Goal: Transaction & Acquisition: Subscribe to service/newsletter

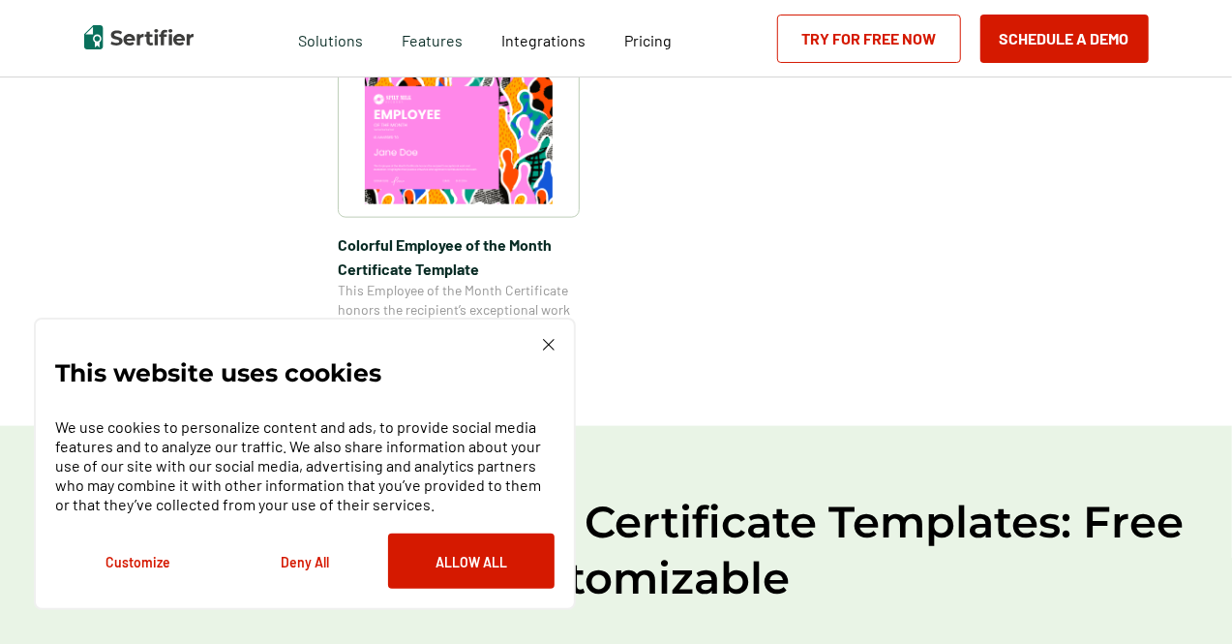
scroll to position [1259, 0]
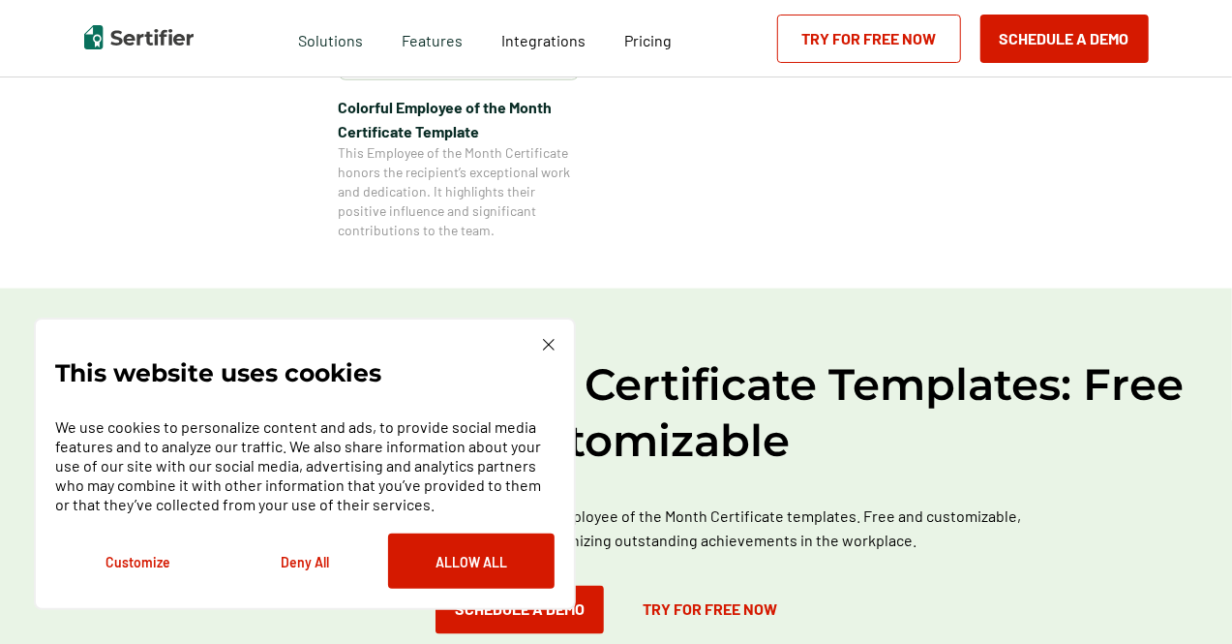
click at [318, 569] on button "Deny All" at bounding box center [305, 560] width 167 height 55
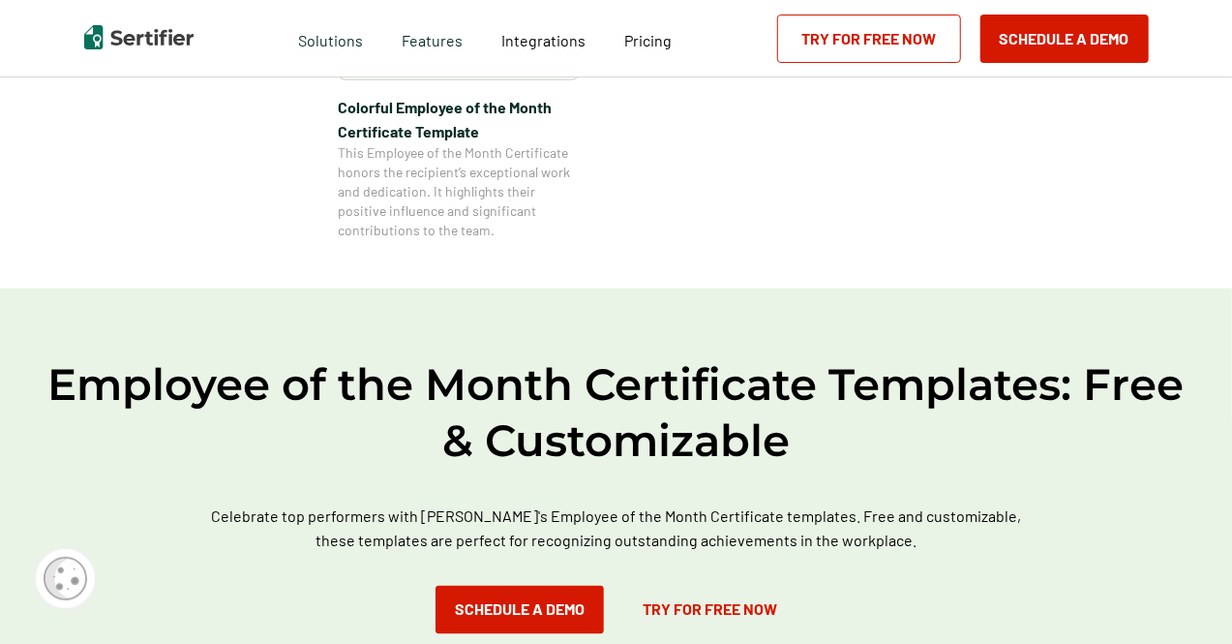
scroll to position [1355, 0]
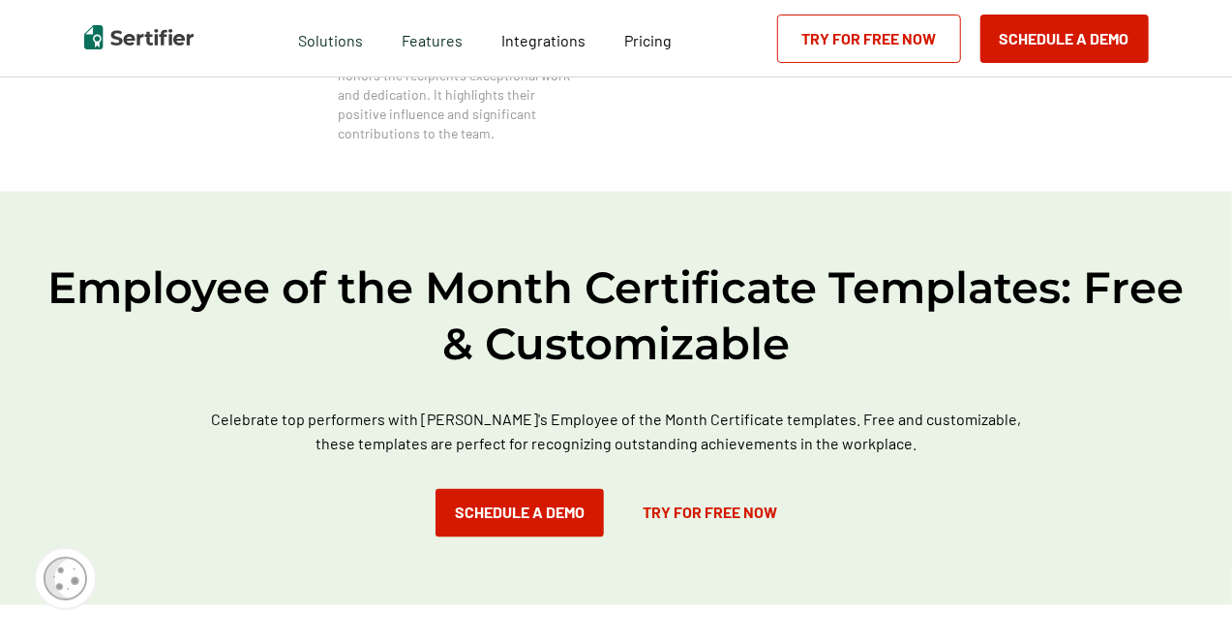
click at [722, 509] on link "Try for Free Now" at bounding box center [709, 513] width 173 height 48
